Goal: Task Accomplishment & Management: Use online tool/utility

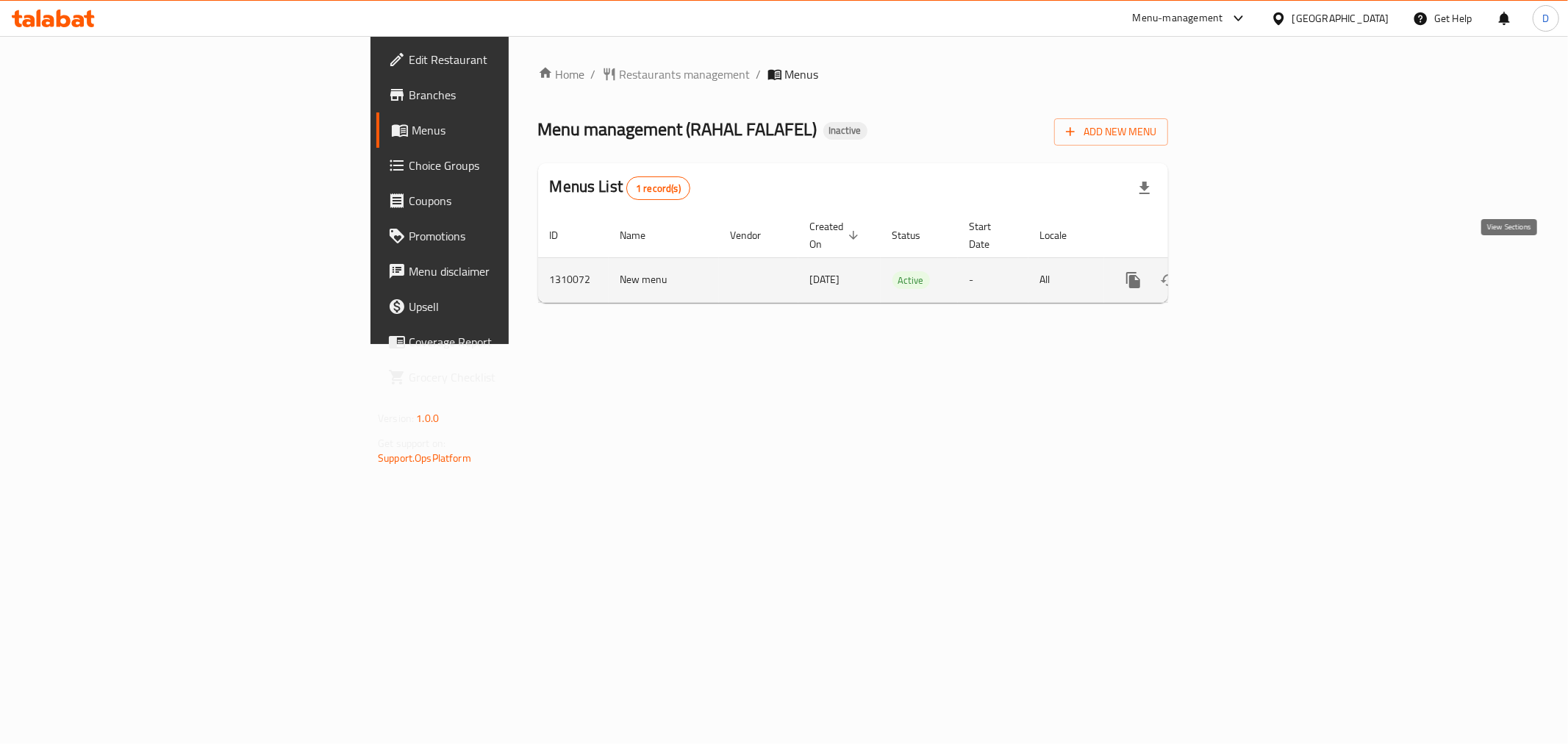
click at [1246, 274] on icon "enhanced table" at bounding box center [1239, 280] width 13 height 13
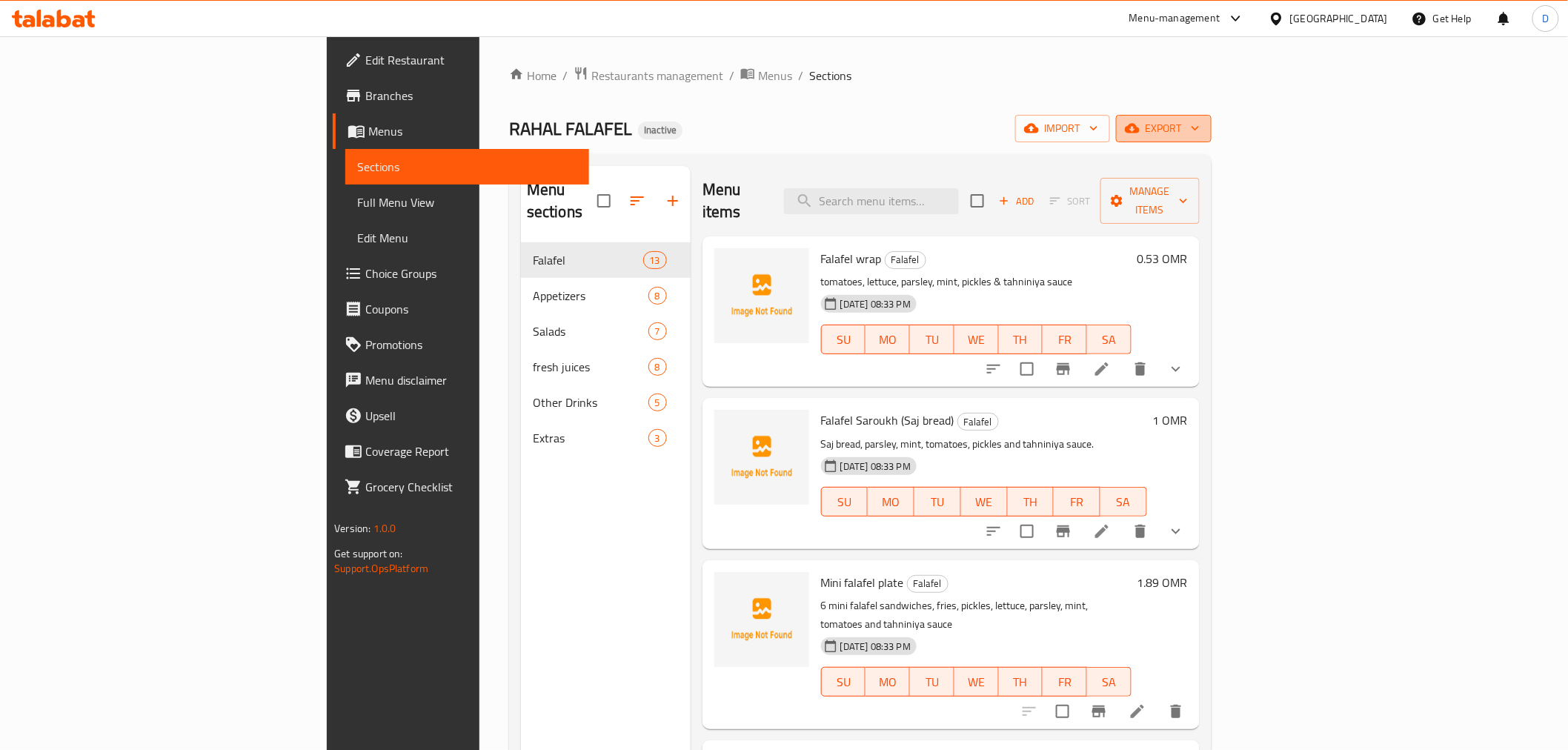
click at [1200, 130] on span "export" at bounding box center [1163, 129] width 72 height 18
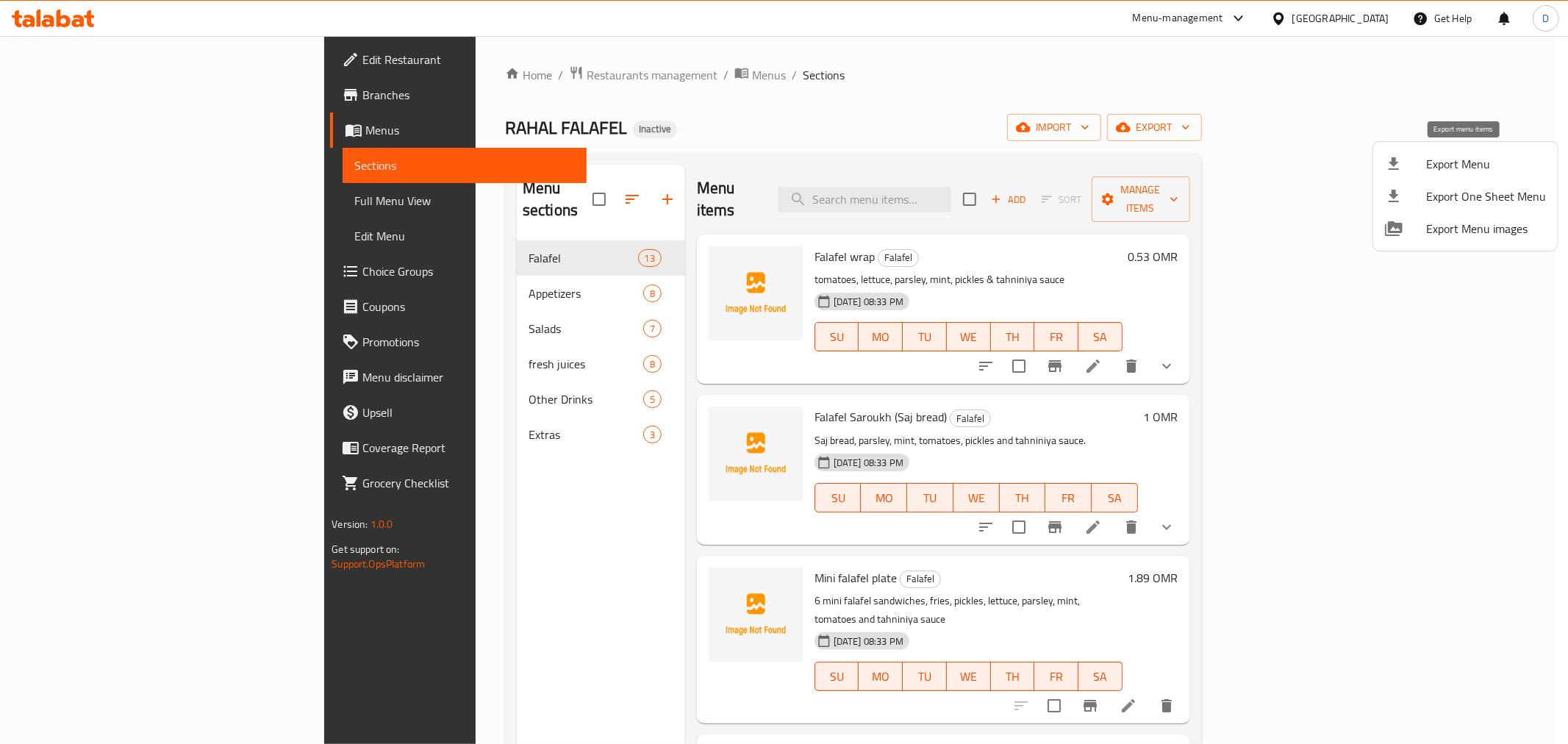
click at [1457, 162] on span "Export Menu" at bounding box center [1486, 164] width 120 height 18
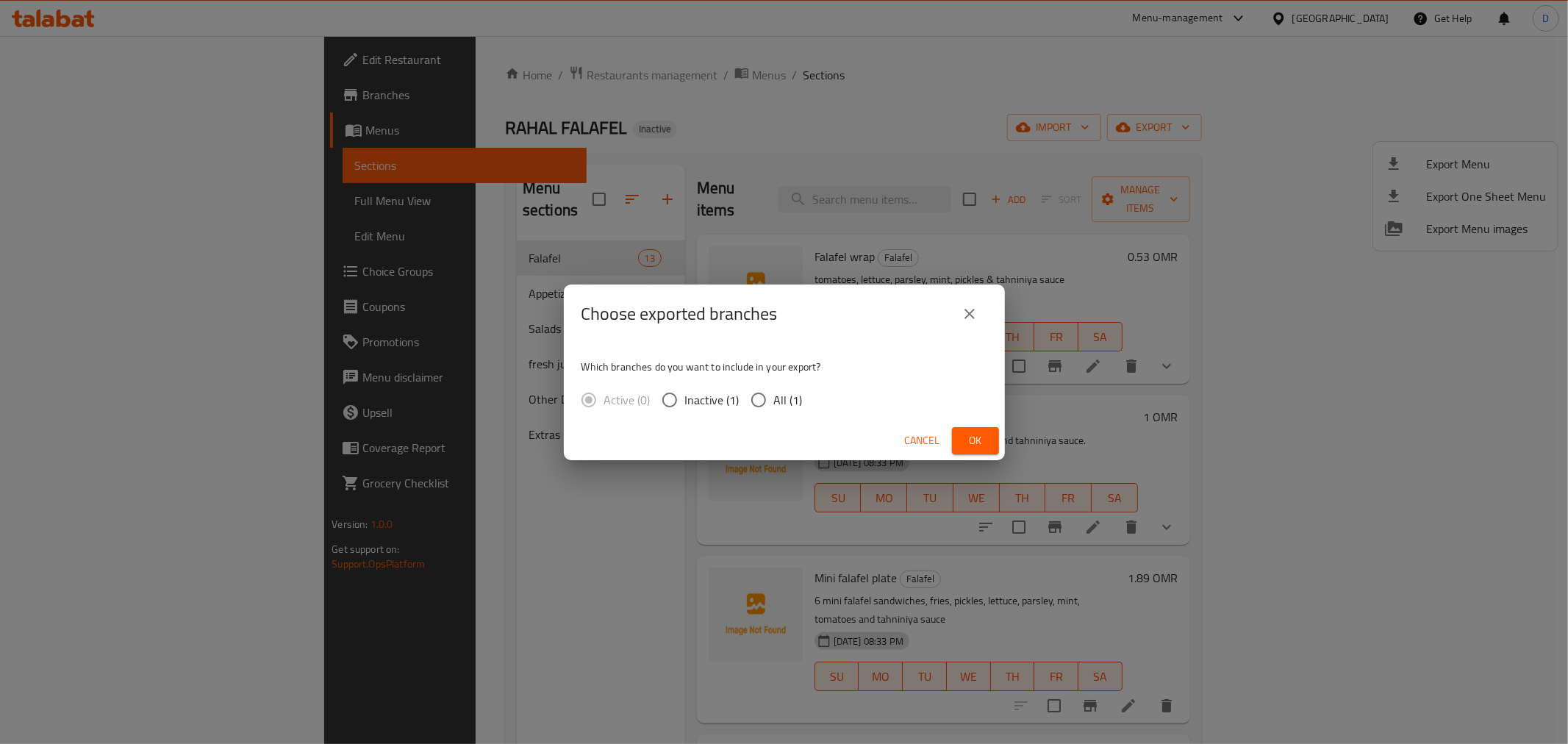
drag, startPoint x: 765, startPoint y: 411, endPoint x: 780, endPoint y: 414, distance: 15.3
click at [765, 410] on input "All (1)" at bounding box center [758, 400] width 31 height 31
radio input "true"
click at [975, 434] on span "Ok" at bounding box center [976, 440] width 24 height 18
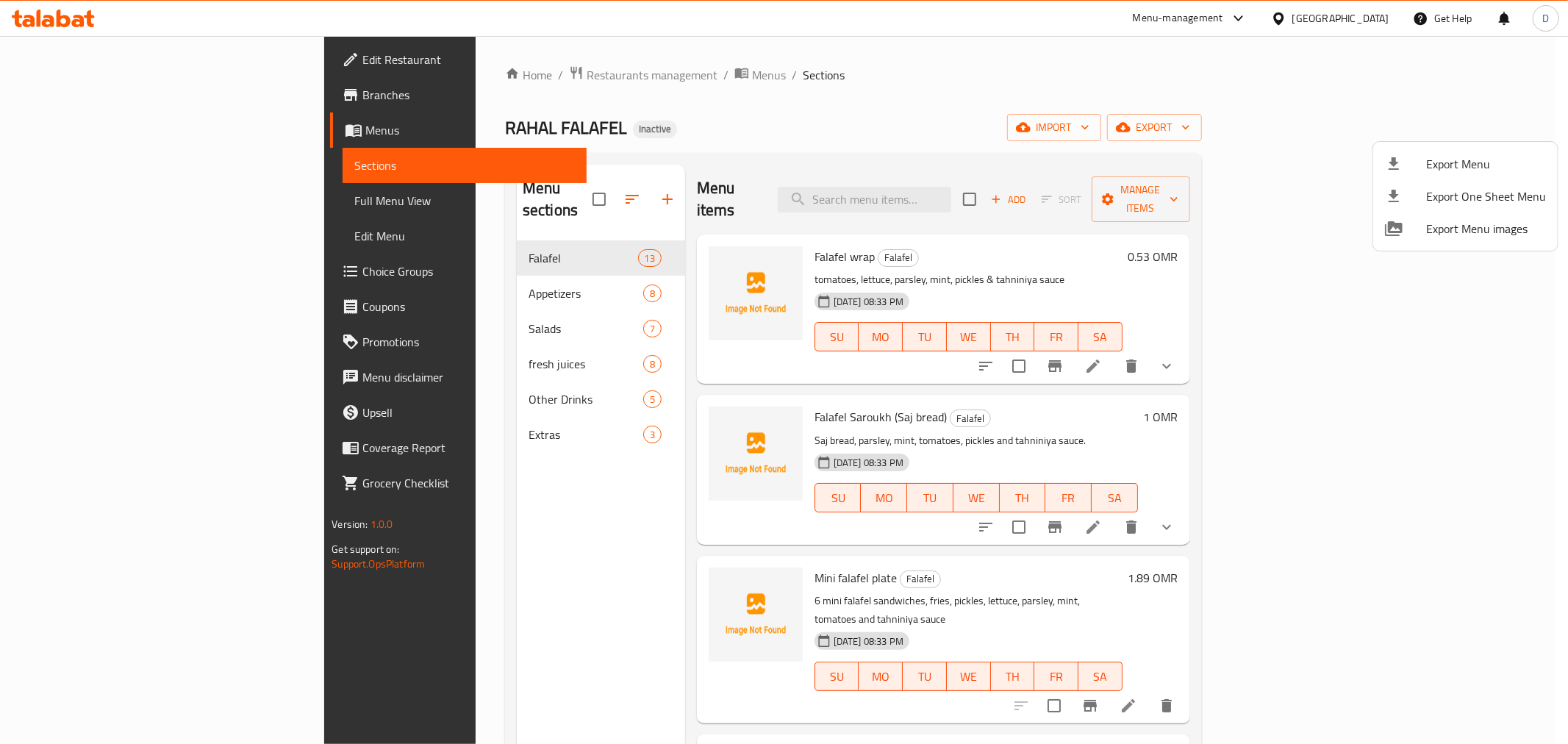
click at [1180, 125] on div at bounding box center [784, 372] width 1568 height 744
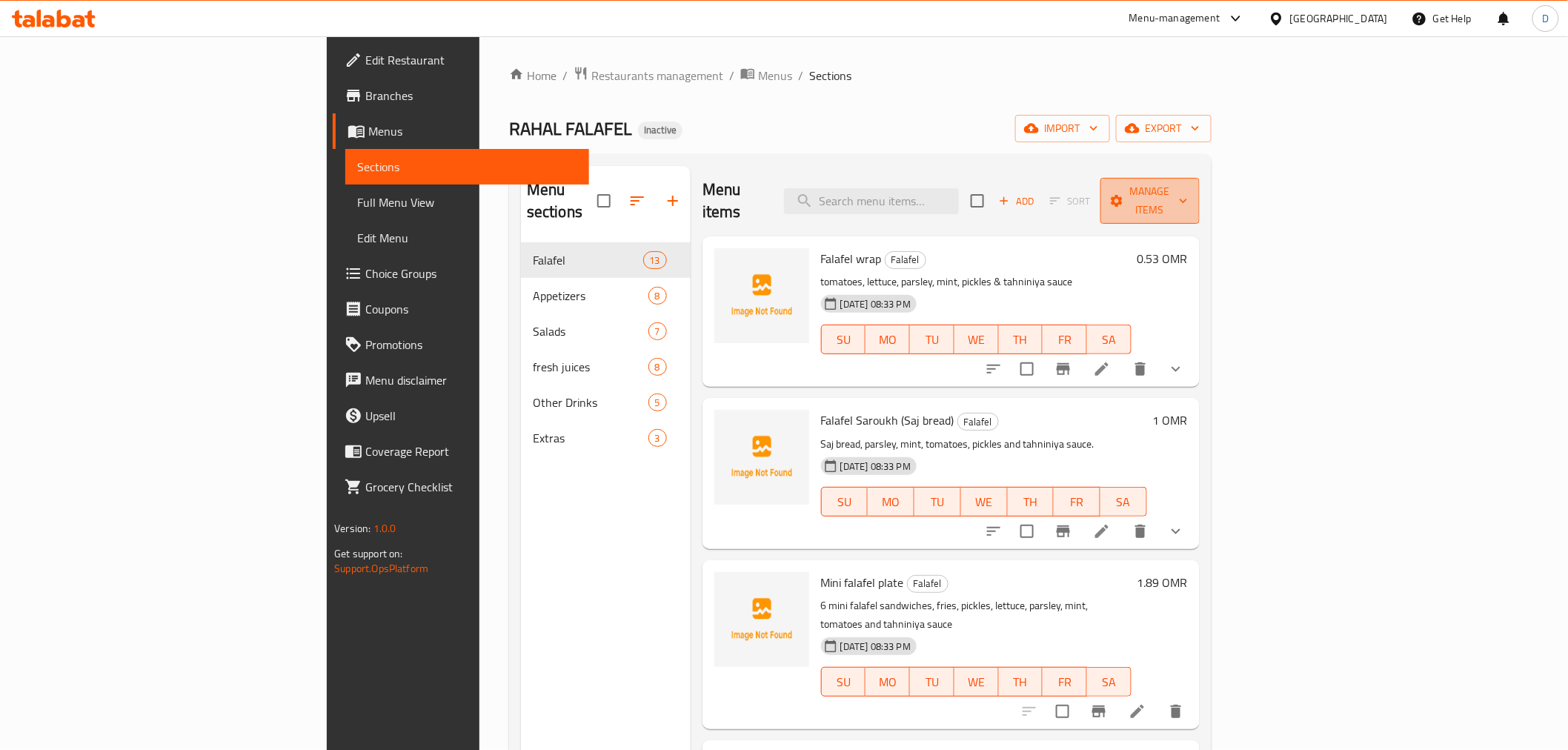
click at [1187, 190] on span "Manage items" at bounding box center [1150, 201] width 76 height 37
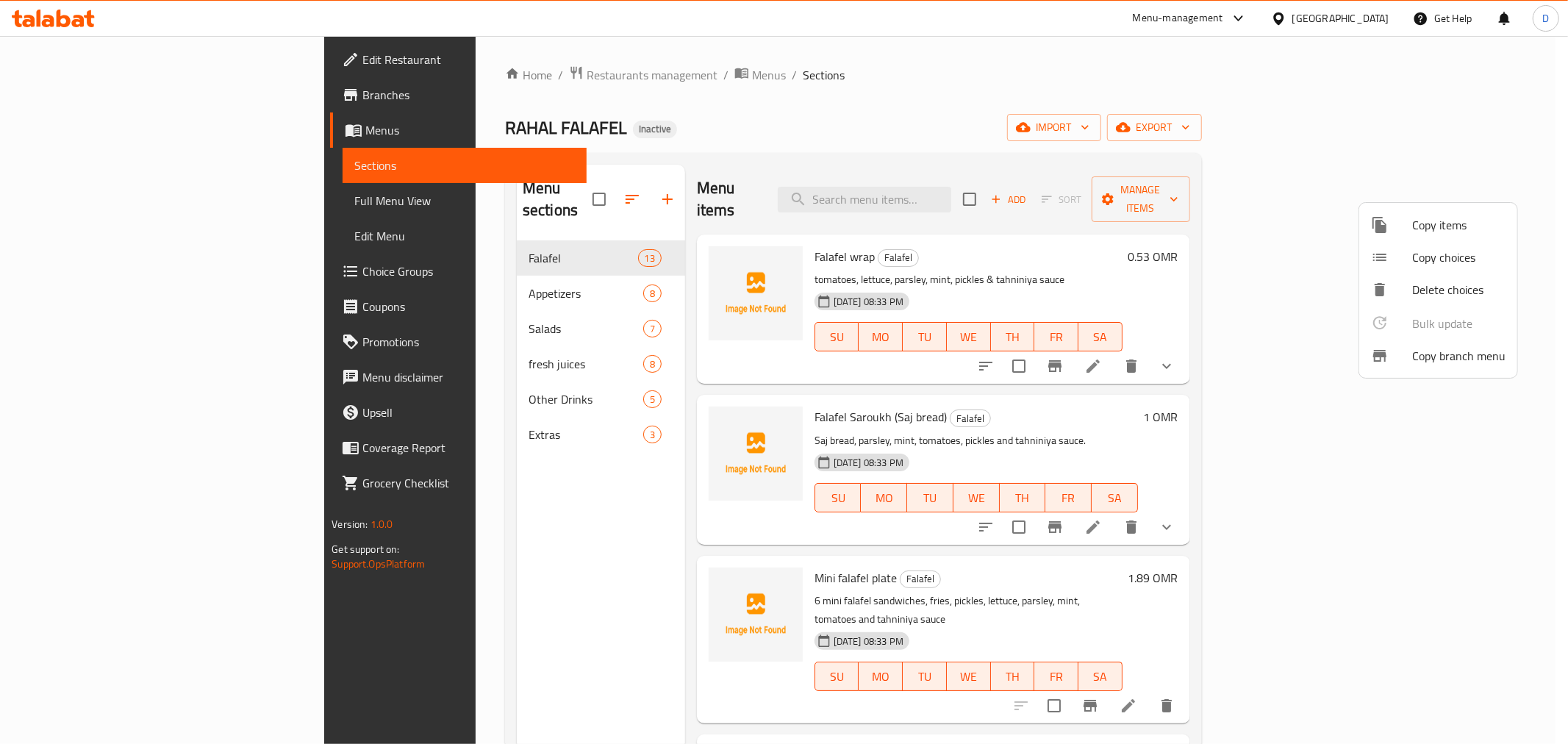
click at [1258, 155] on div at bounding box center [784, 372] width 1568 height 744
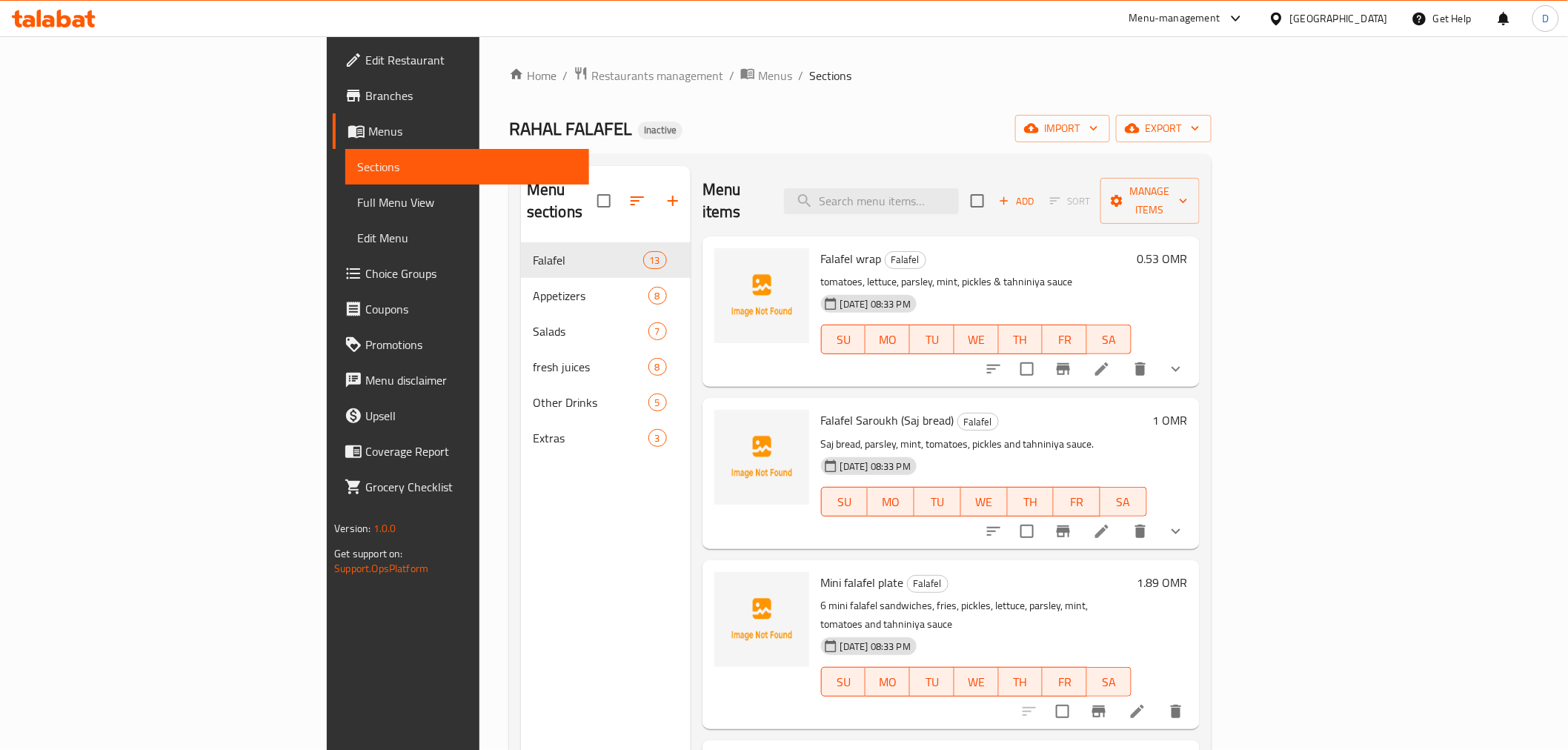
click at [357, 198] on span "Full Menu View" at bounding box center [466, 202] width 220 height 18
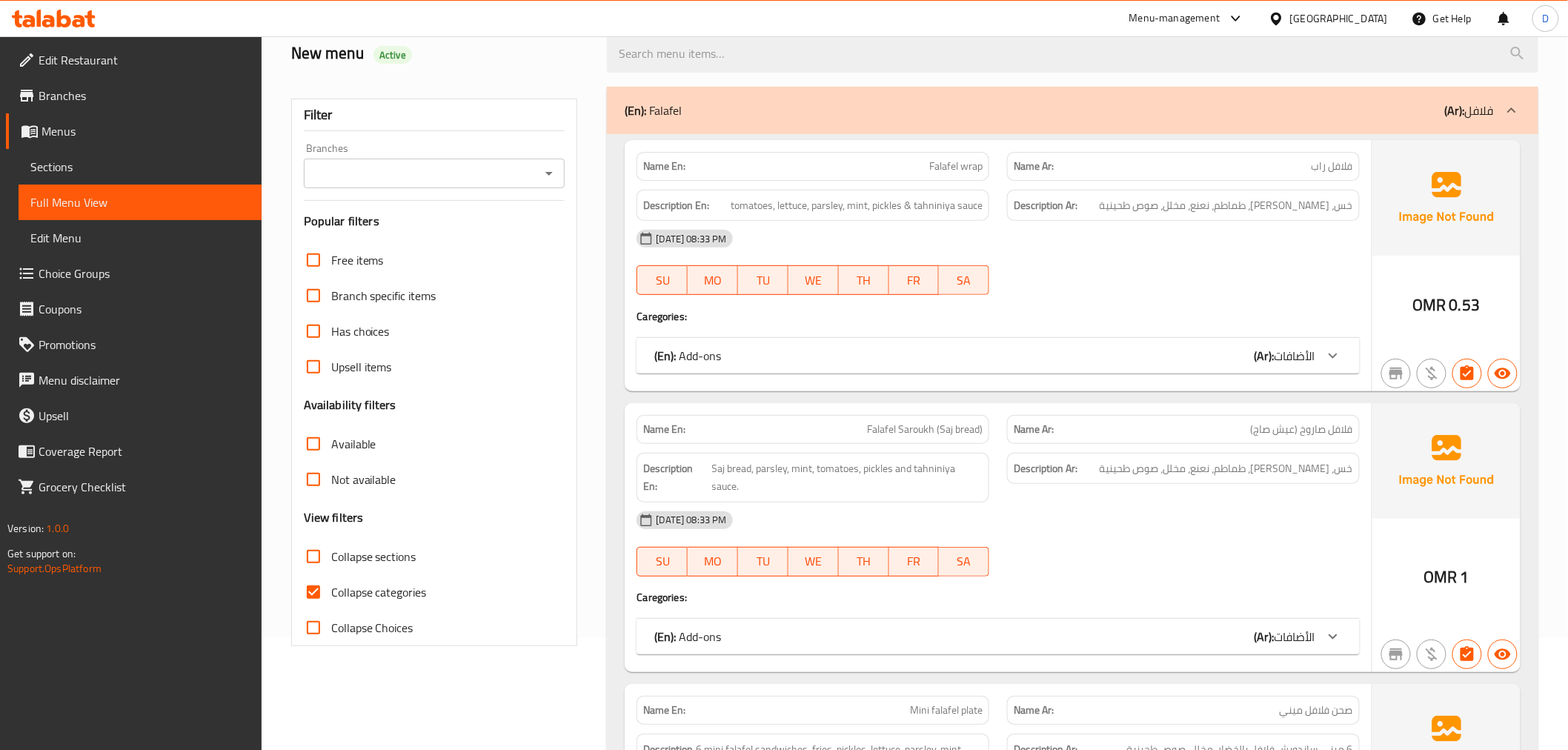
scroll to position [329, 0]
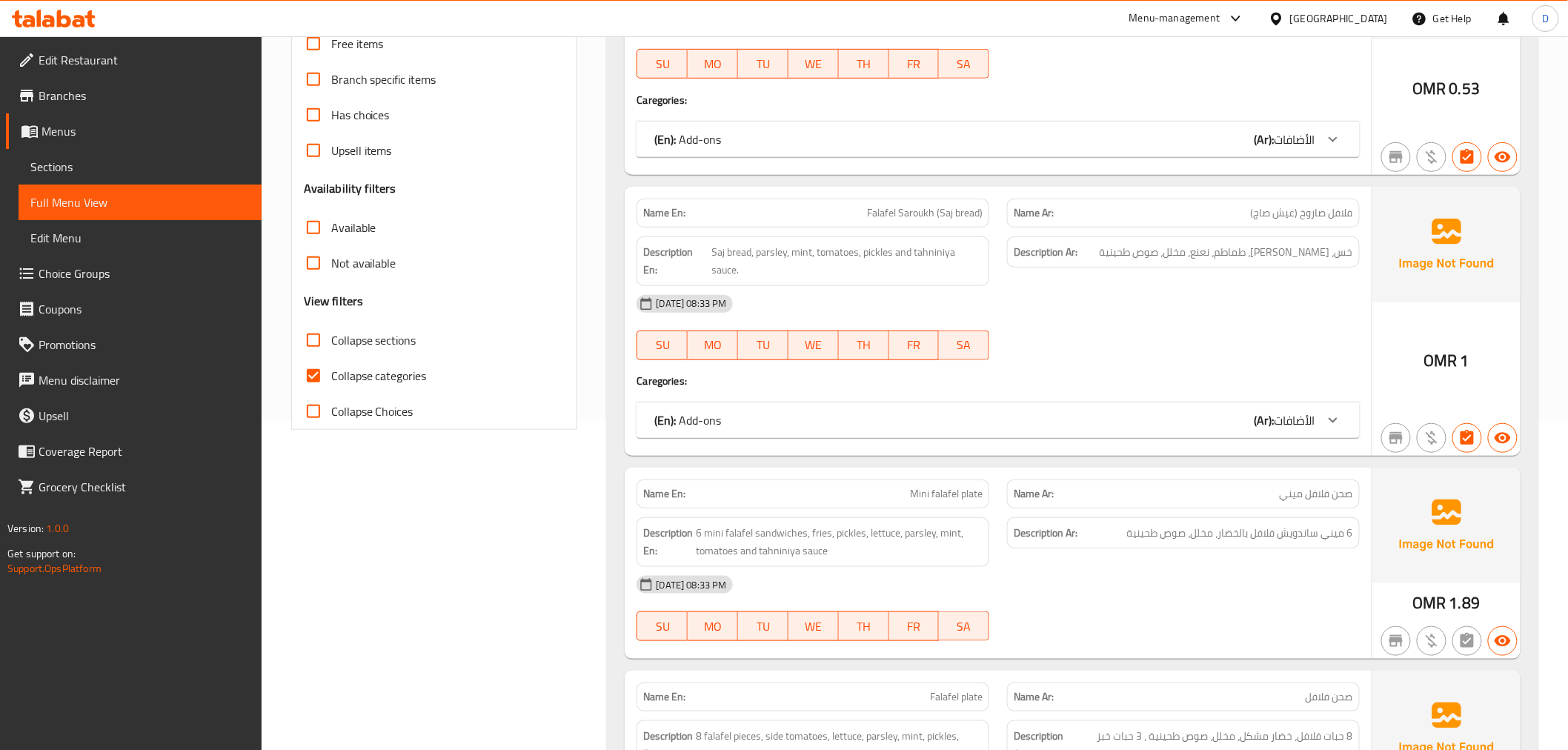
click at [324, 373] on input "Collapse categories" at bounding box center [314, 375] width 35 height 35
checkbox input "false"
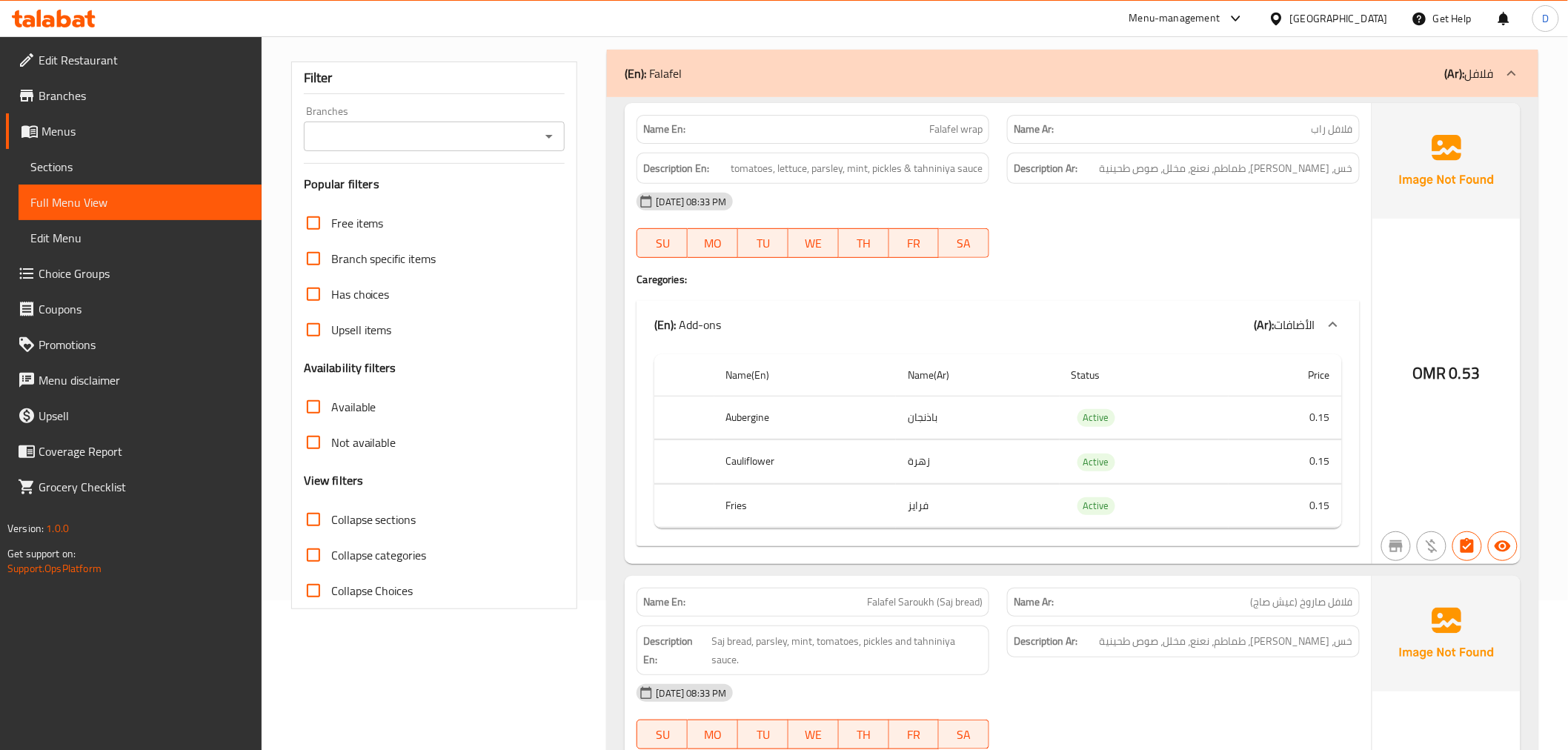
scroll to position [164, 0]
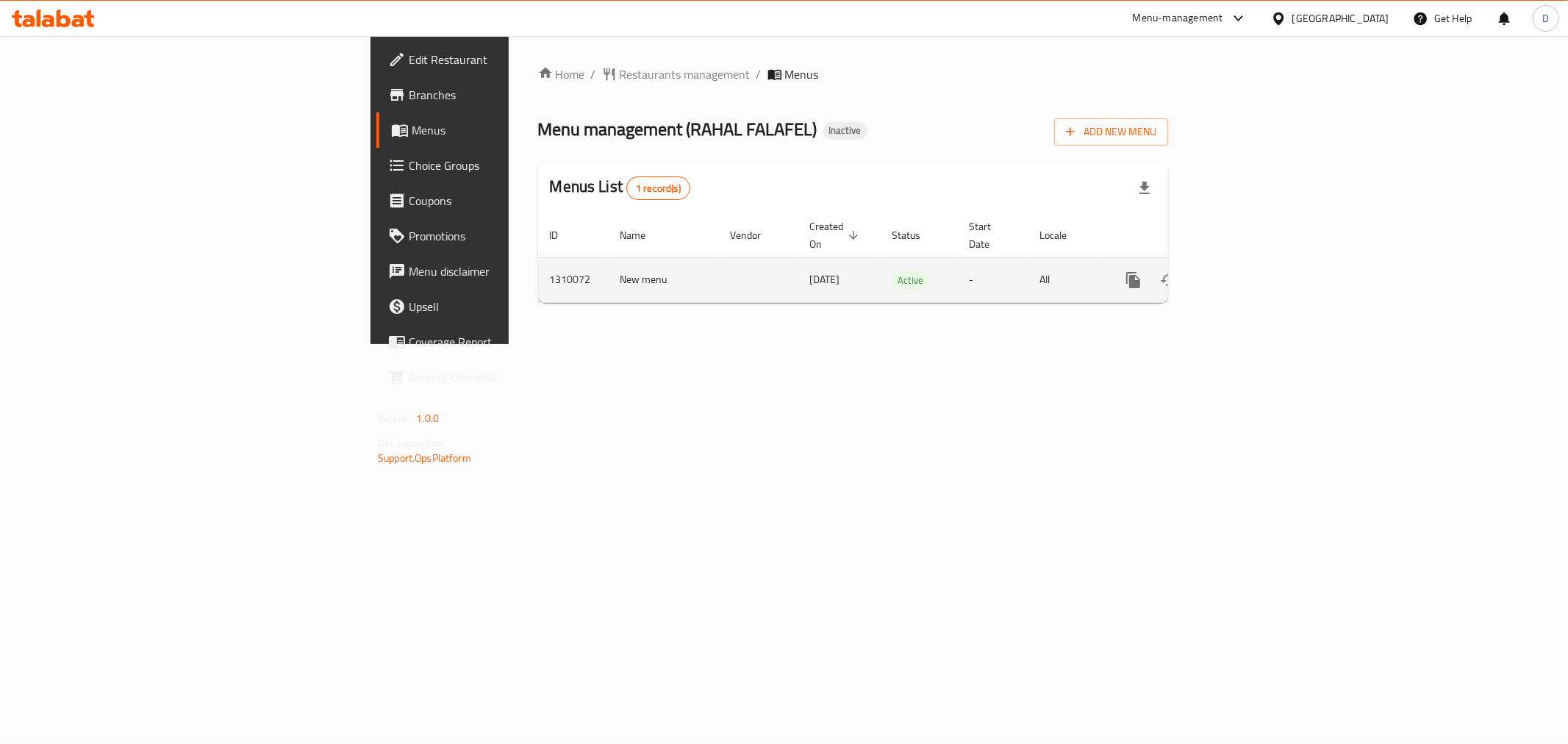
click at [1248, 271] on icon "enhanced table" at bounding box center [1239, 280] width 18 height 18
